Goal: Find specific page/section: Find specific page/section

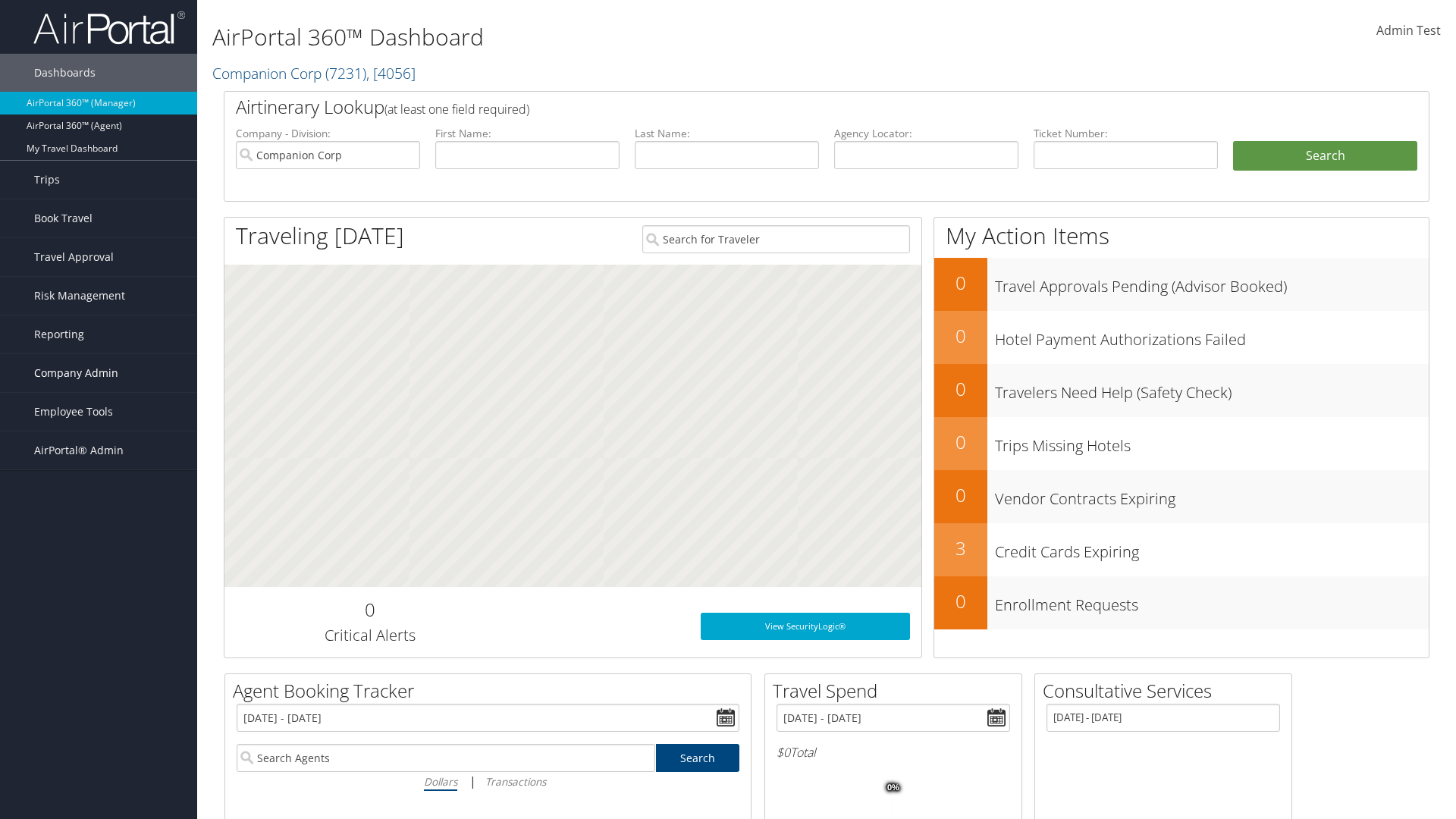
click at [99, 373] on span "Company Admin" at bounding box center [76, 373] width 84 height 38
click at [0, 0] on link "Consultative Services" at bounding box center [0, 0] width 0 height 0
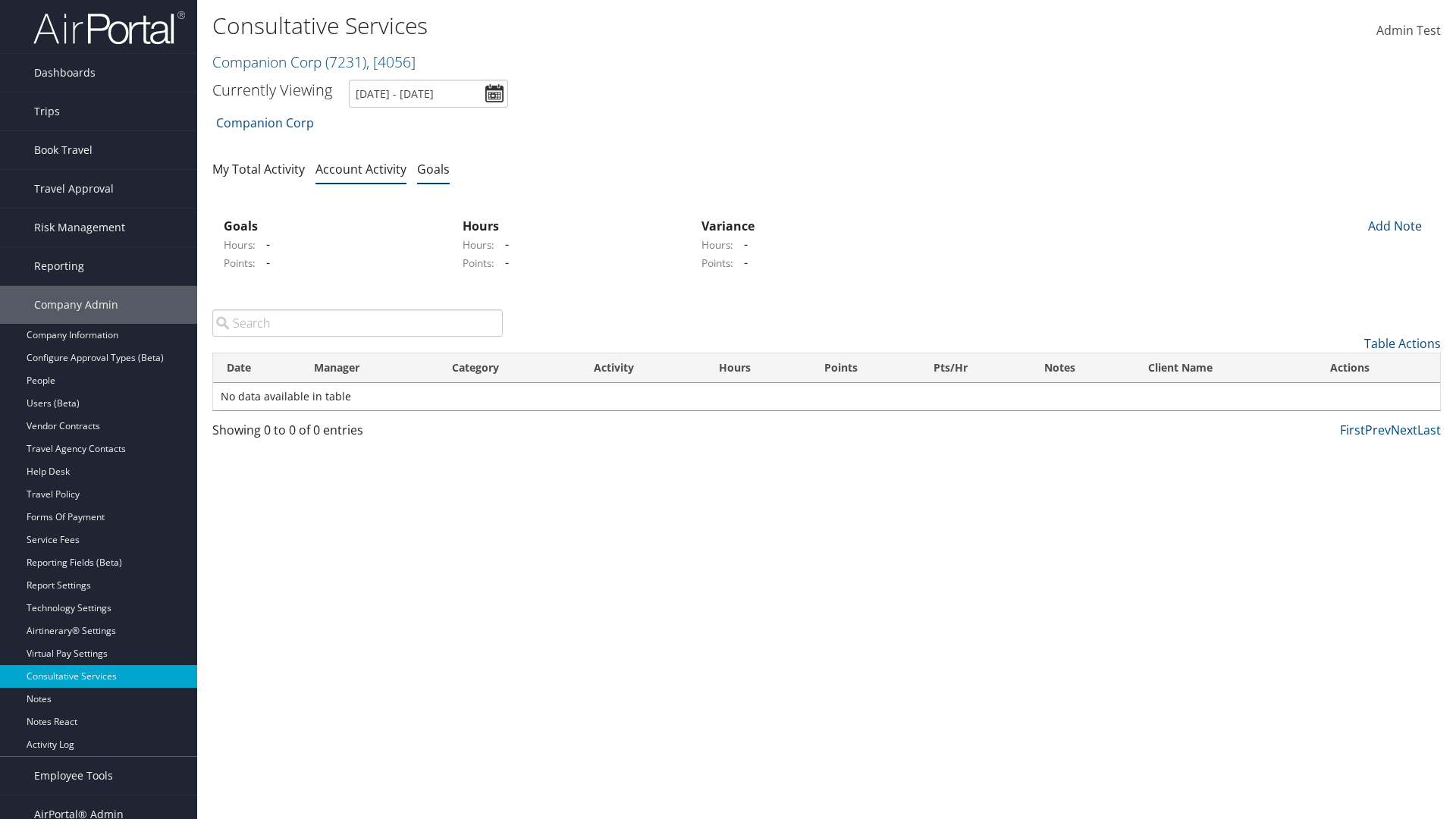
click at [433, 168] on link "Goals" at bounding box center [434, 169] width 33 height 16
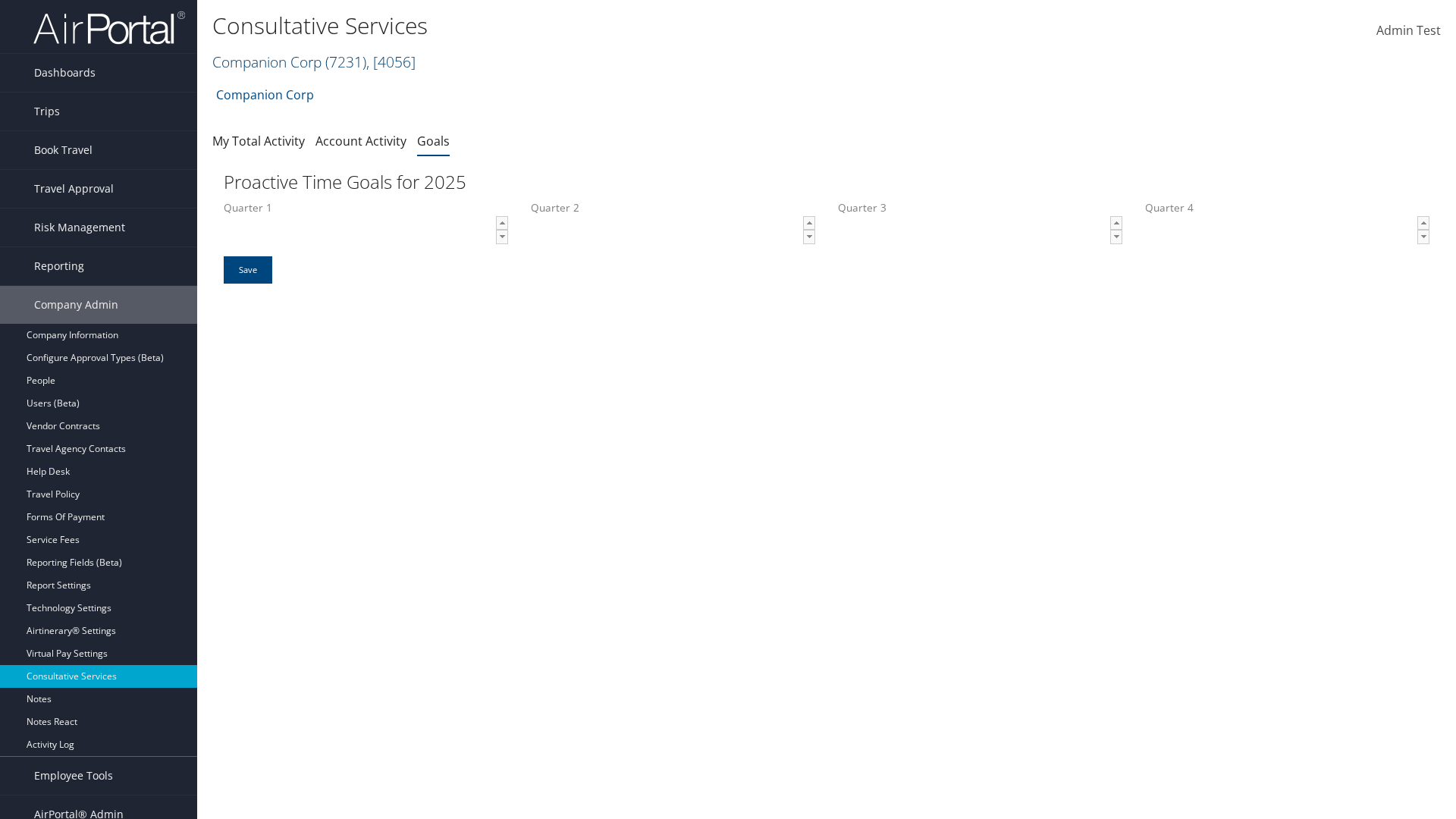
click at [267, 61] on link "Companion Corp ( 7231 ) , [ 4056 ]" at bounding box center [314, 61] width 204 height 20
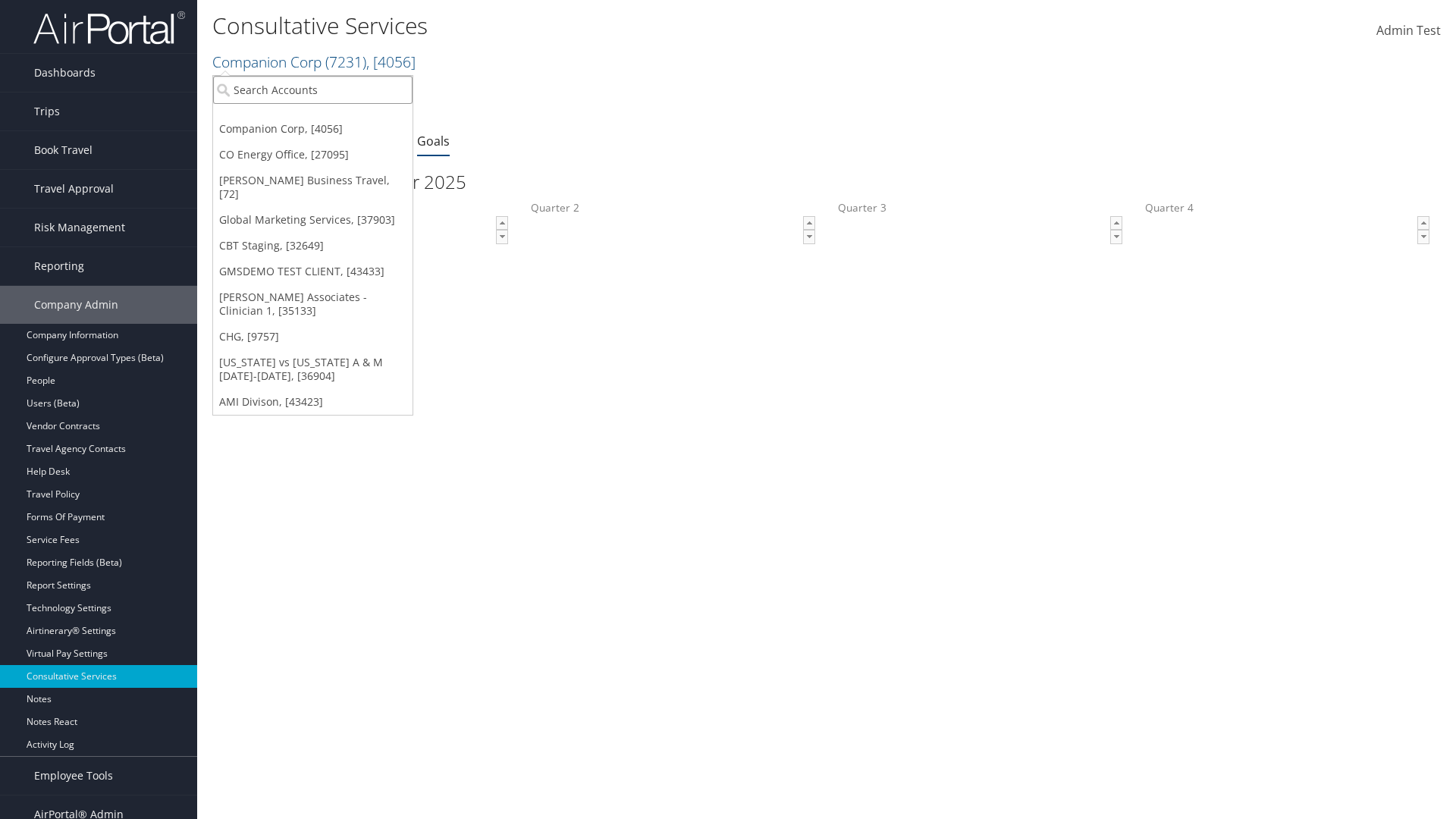
click at [312, 89] on input "search" at bounding box center [312, 89] width 200 height 28
type input "Global Marketing Services"
click at [327, 118] on div "Global Marketing Services (301946), [37903]" at bounding box center [327, 117] width 245 height 14
